Goal: Navigation & Orientation: Find specific page/section

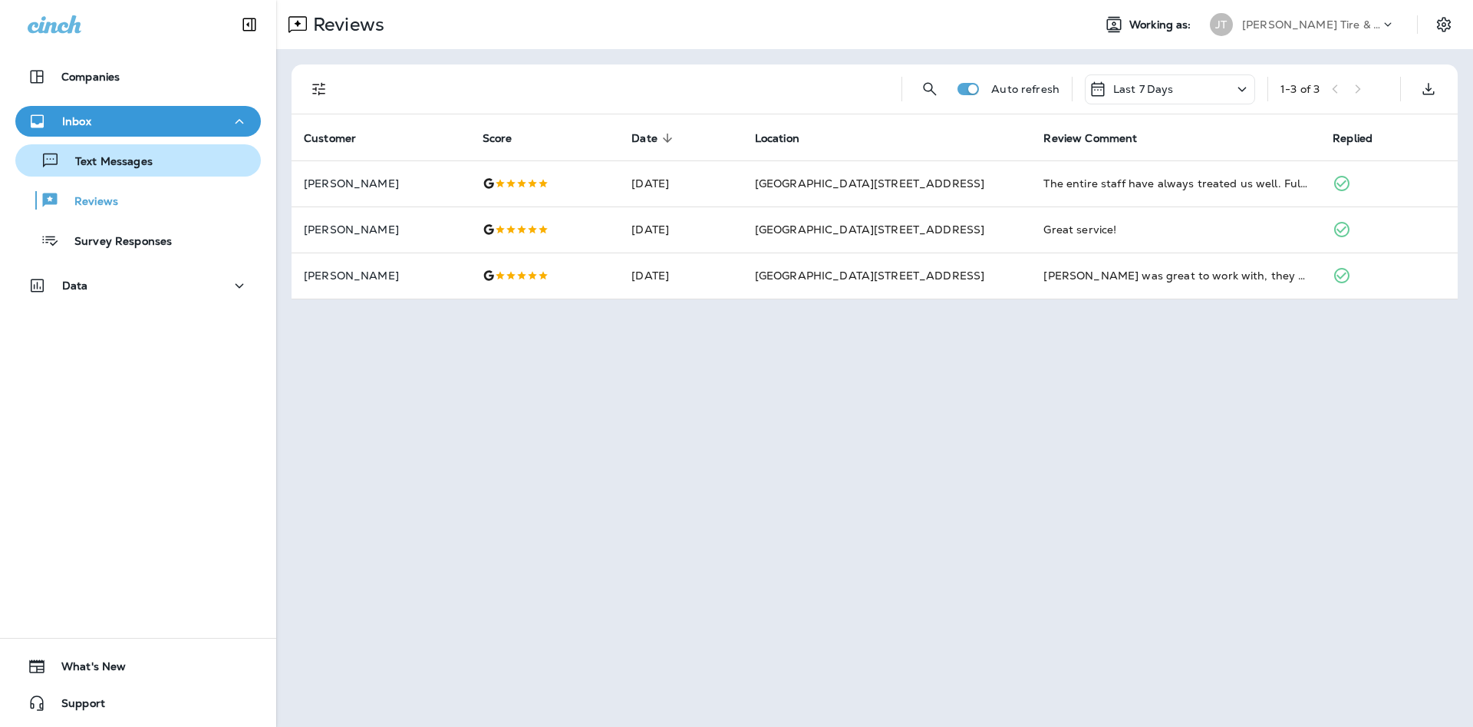
click at [156, 150] on div "Text Messages" at bounding box center [137, 160] width 233 height 23
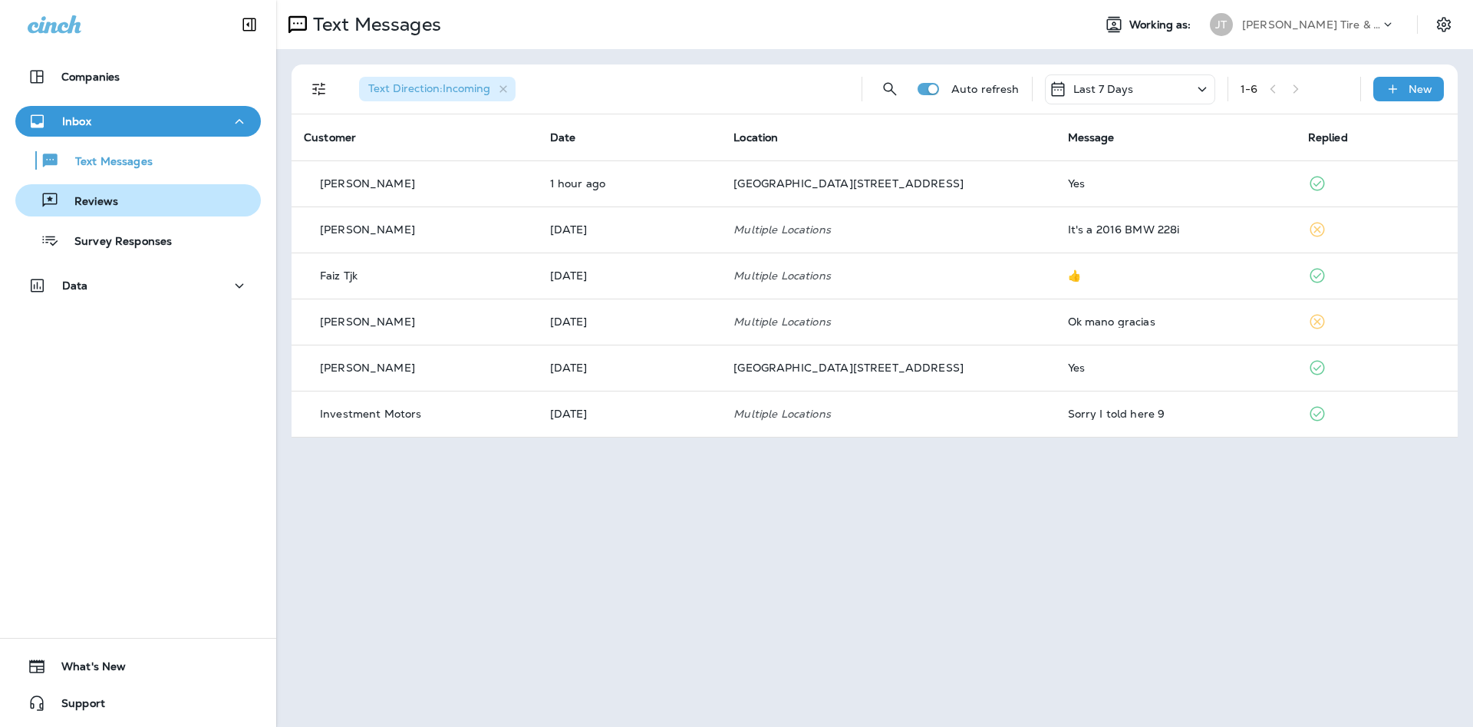
click at [221, 188] on button "Reviews" at bounding box center [138, 200] width 246 height 32
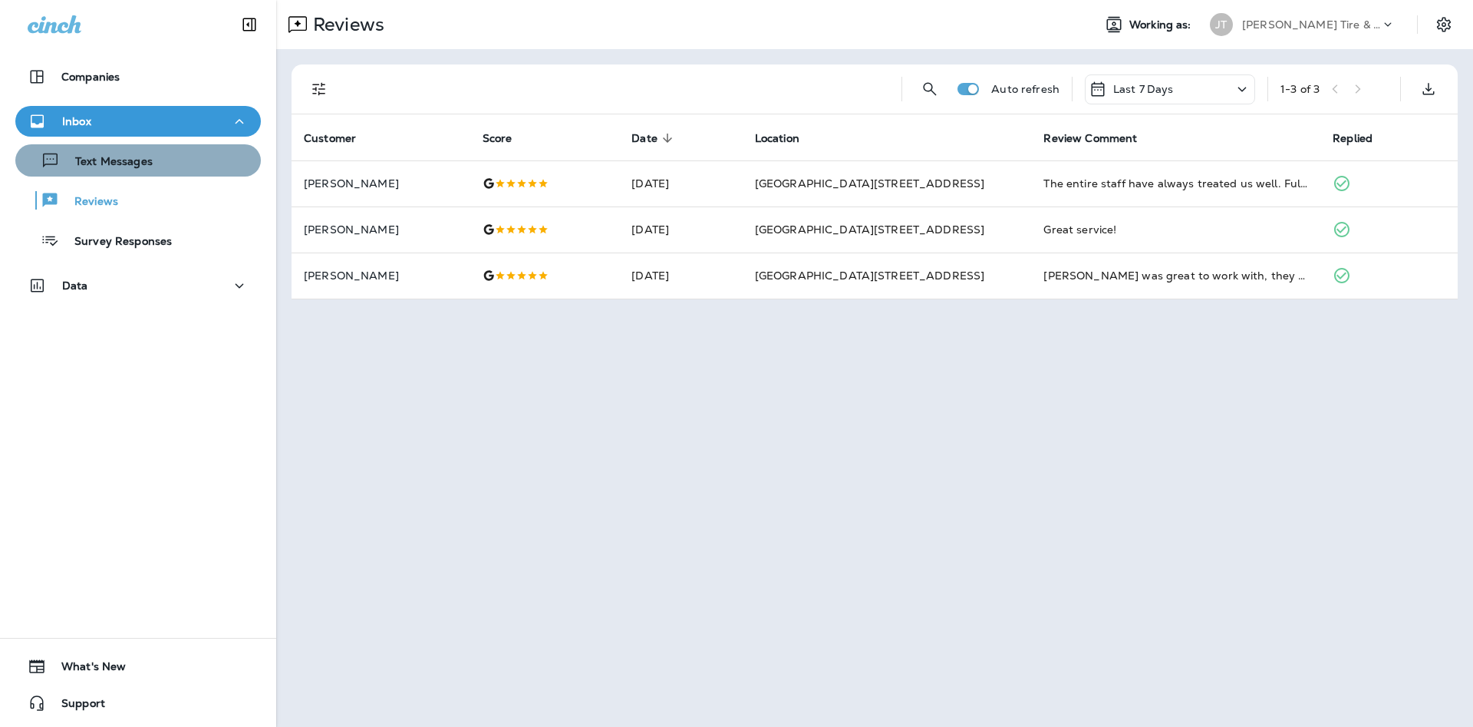
click at [112, 163] on p "Text Messages" at bounding box center [106, 162] width 93 height 15
